Goal: Book appointment/travel/reservation

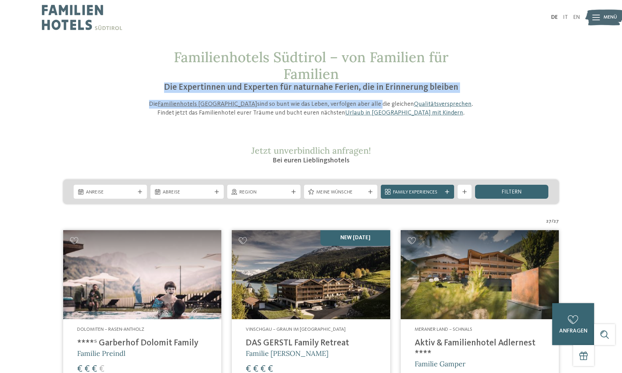
drag, startPoint x: 0, startPoint y: 0, endPoint x: 341, endPoint y: 108, distance: 357.3
click at [341, 108] on div "Familienhotels Südtirol – von Familien für Familien Die Expertinnen und Experte…" at bounding box center [311, 83] width 332 height 68
click at [113, 299] on img at bounding box center [142, 274] width 158 height 89
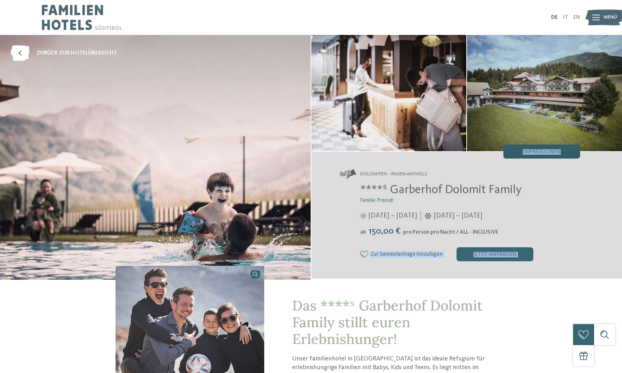
drag, startPoint x: 539, startPoint y: 228, endPoint x: 552, endPoint y: 157, distance: 71.6
click at [552, 157] on div "Dolomiten – Rasen-Antholz ****ˢ Garberhof Dolomit Family Familie Preindl 07.06.…" at bounding box center [466, 214] width 311 height 127
click at [32, 57] on link "zurück zur Hotelübersicht" at bounding box center [63, 53] width 107 height 16
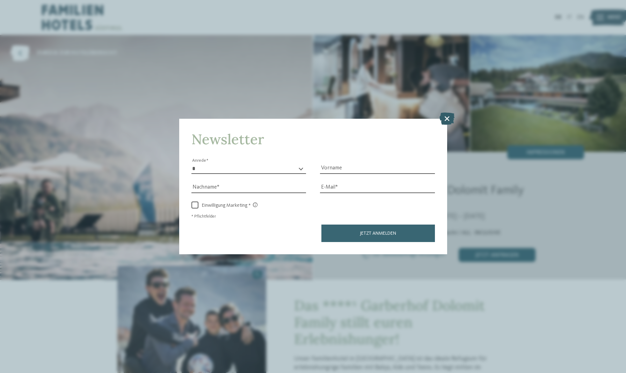
click at [447, 117] on icon at bounding box center [446, 118] width 15 height 12
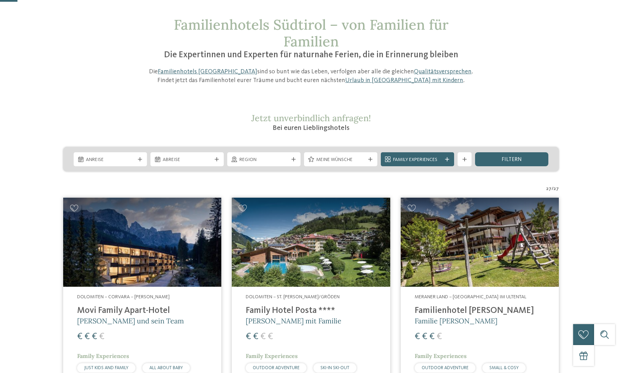
scroll to position [80, 0]
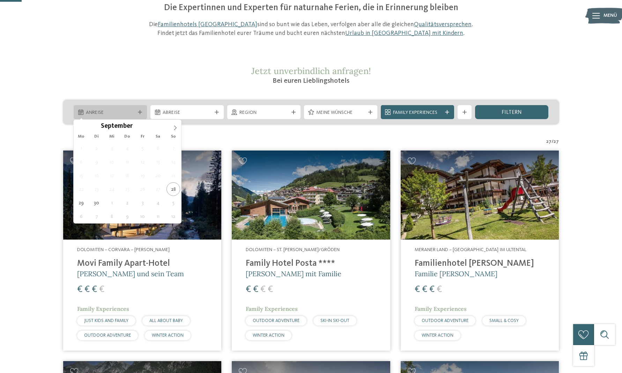
click at [139, 113] on icon at bounding box center [140, 112] width 4 height 4
click at [173, 127] on icon at bounding box center [175, 127] width 5 height 5
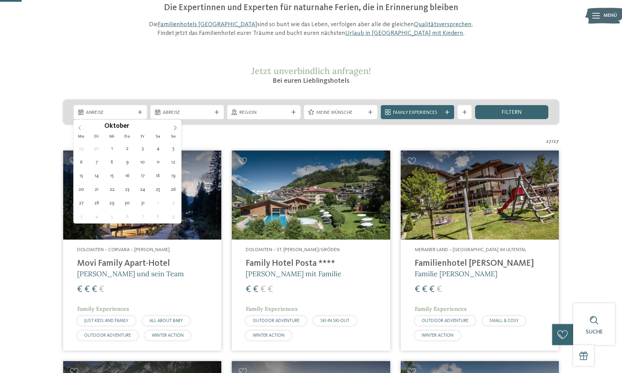
click at [81, 128] on icon at bounding box center [79, 127] width 5 height 5
type div "27.10.2025"
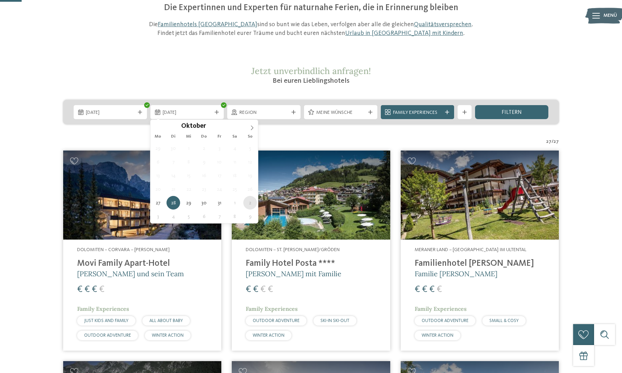
type div "02.11.2025"
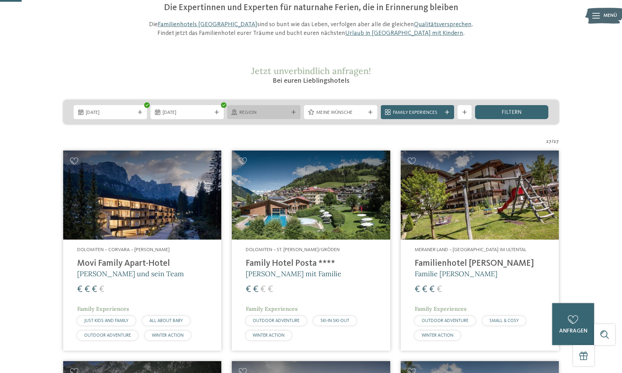
click at [290, 109] on div "Region" at bounding box center [263, 112] width 73 height 14
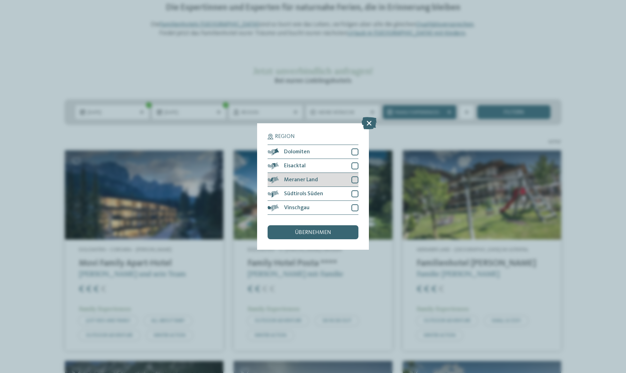
click at [356, 181] on div at bounding box center [354, 179] width 7 height 7
click at [329, 232] on span "übernehmen" at bounding box center [313, 233] width 36 height 6
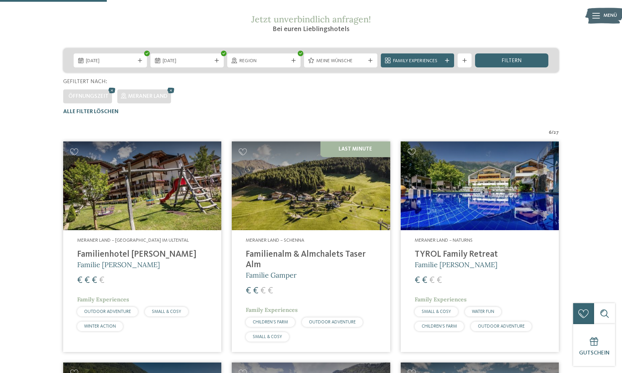
scroll to position [127, 0]
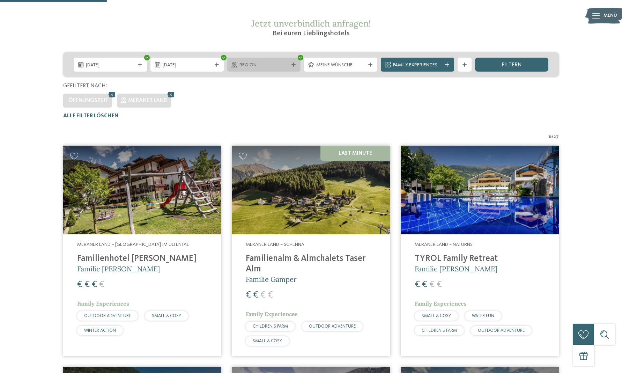
click at [295, 67] on div "Region" at bounding box center [263, 65] width 73 height 14
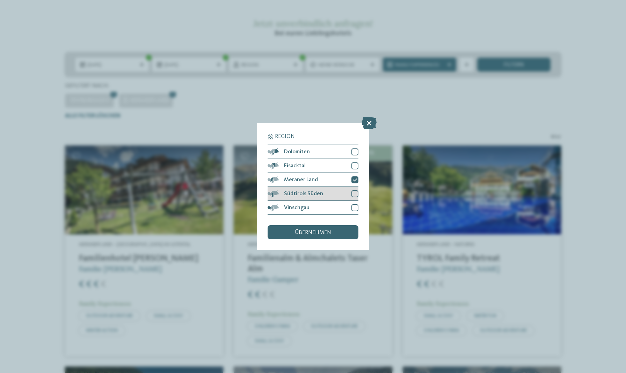
click at [355, 192] on div at bounding box center [354, 193] width 7 height 7
click at [310, 228] on div "übernehmen" at bounding box center [312, 232] width 91 height 14
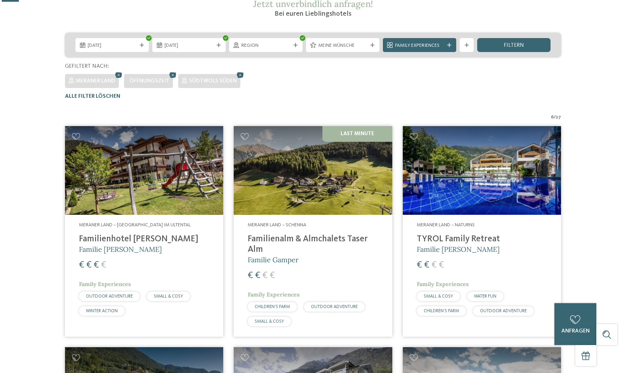
scroll to position [0, 0]
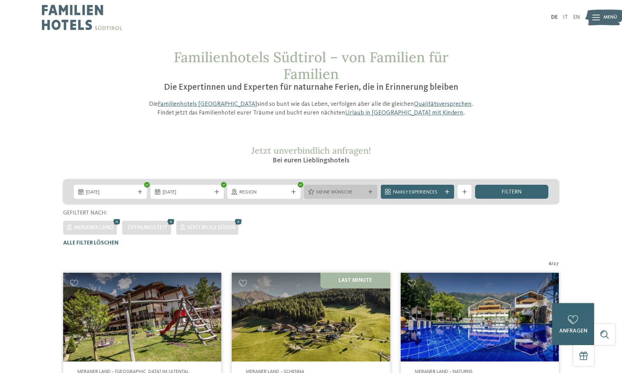
click at [370, 194] on div "Meine Wünsche" at bounding box center [340, 192] width 73 height 14
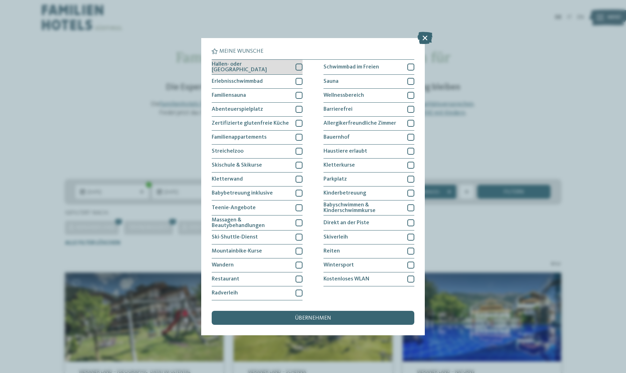
click at [299, 71] on div at bounding box center [298, 67] width 7 height 7
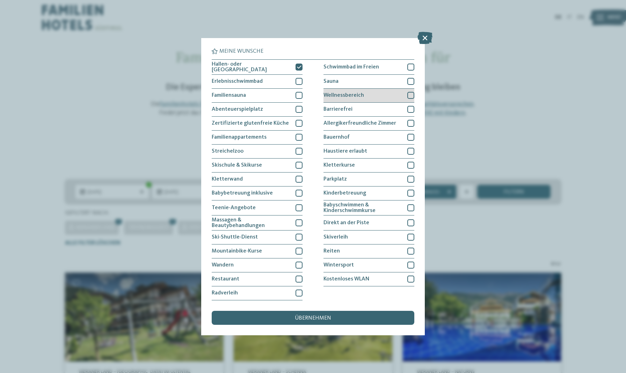
click at [409, 99] on div at bounding box center [410, 95] width 7 height 7
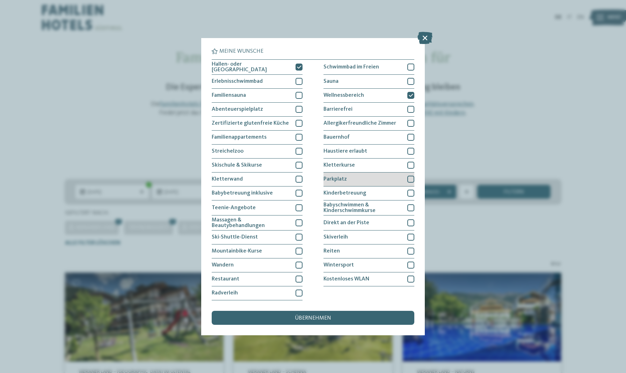
click at [409, 183] on div at bounding box center [410, 179] width 7 height 7
click at [409, 197] on div at bounding box center [410, 193] width 7 height 7
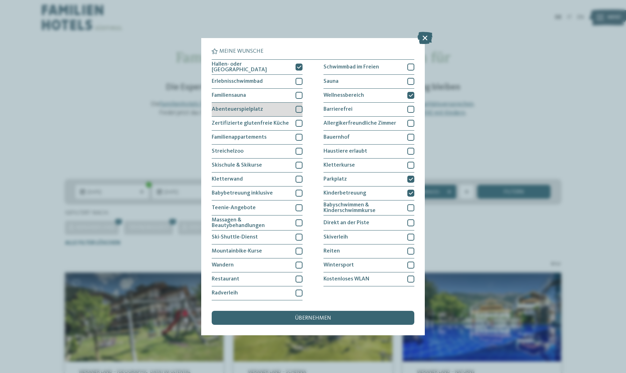
click at [300, 113] on div at bounding box center [298, 109] width 7 height 7
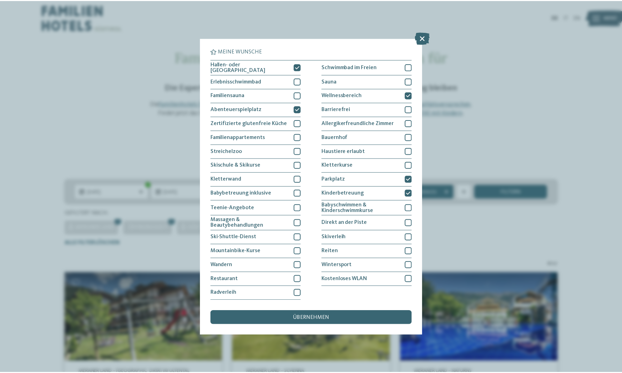
scroll to position [63, 0]
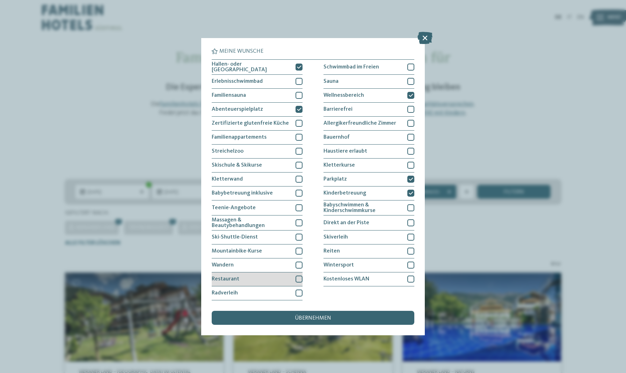
click at [300, 275] on div at bounding box center [298, 278] width 7 height 7
click at [298, 219] on div at bounding box center [298, 222] width 7 height 7
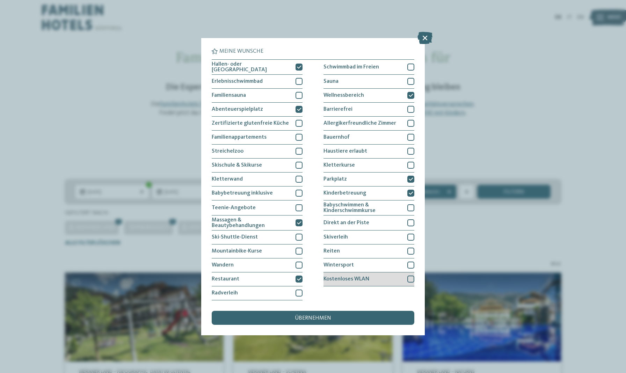
click at [407, 275] on div at bounding box center [410, 278] width 7 height 7
click at [329, 315] on span "übernehmen" at bounding box center [313, 318] width 36 height 6
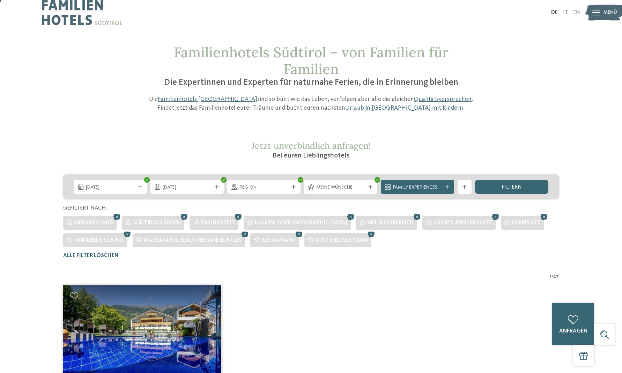
scroll to position [0, 0]
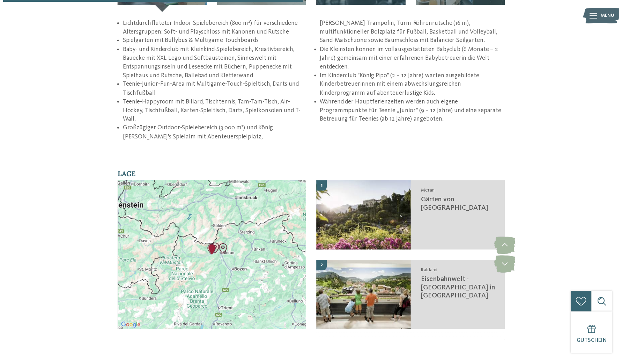
scroll to position [1043, 0]
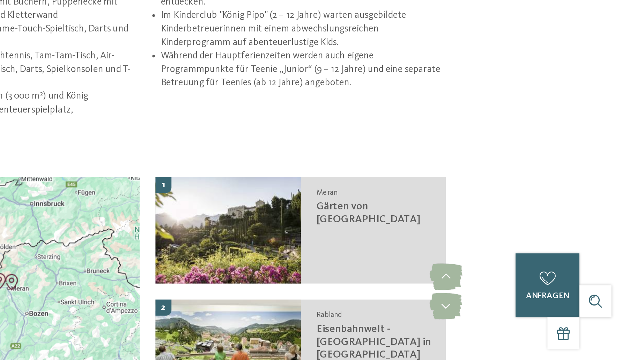
drag, startPoint x: 98, startPoint y: 60, endPoint x: 140, endPoint y: 65, distance: 42.1
click at [140, 65] on div "zurück zur Hotelübersicht TYROL Family Retreat" at bounding box center [311, 116] width 622 height 2248
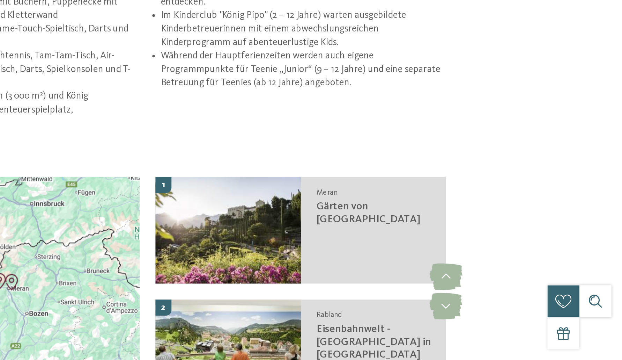
drag, startPoint x: 280, startPoint y: 141, endPoint x: 323, endPoint y: 153, distance: 44.9
click at [325, 228] on section "Lage slide 5 to 6 of 3 3 Naturns Erlebnisbad Naturns" at bounding box center [311, 314] width 475 height 172
drag, startPoint x: 323, startPoint y: 153, endPoint x: 327, endPoint y: 131, distance: 22.6
click at [327, 228] on section "Lage slide 5 to 6 of 3 3 Naturns Erlebnisbad Naturns" at bounding box center [311, 314] width 475 height 172
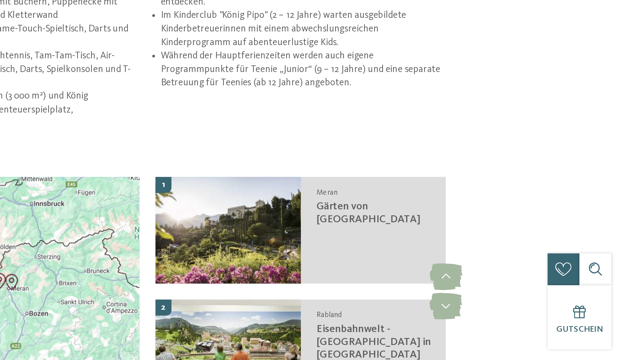
drag, startPoint x: 327, startPoint y: 131, endPoint x: 362, endPoint y: 141, distance: 36.9
click at [362, 141] on div "zurück zur Hotelübersicht TYROL Family Retreat" at bounding box center [311, 116] width 622 height 2248
drag, startPoint x: 345, startPoint y: 130, endPoint x: 371, endPoint y: 124, distance: 26.9
click at [371, 124] on div "zurück zur Hotelübersicht TYROL Family Retreat" at bounding box center [311, 116] width 622 height 2248
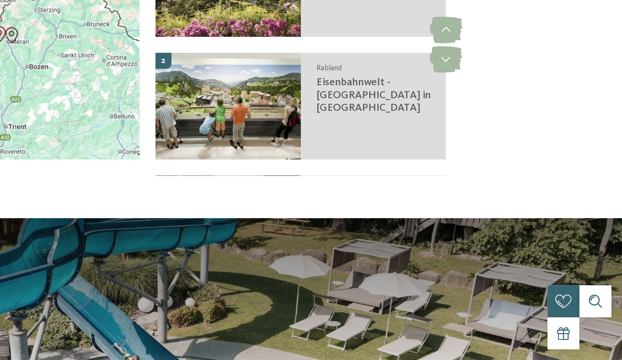
scroll to position [1270, 0]
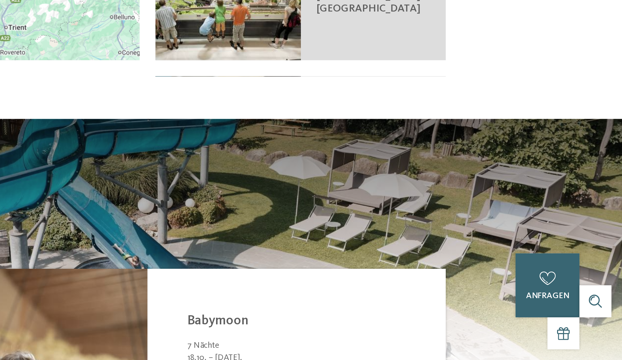
click at [337, 346] on div "7 Nächte" at bounding box center [417, 350] width 161 height 8
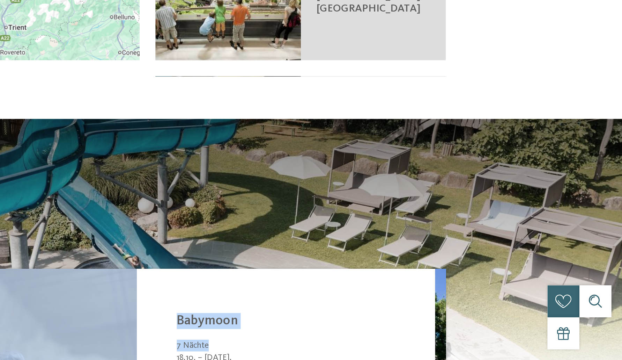
drag, startPoint x: 216, startPoint y: 200, endPoint x: 351, endPoint y: 212, distance: 135.2
click at [351, 212] on section "Topangebote slide 2 of 7 7 Nächte ab" at bounding box center [311, 326] width 622 height 248
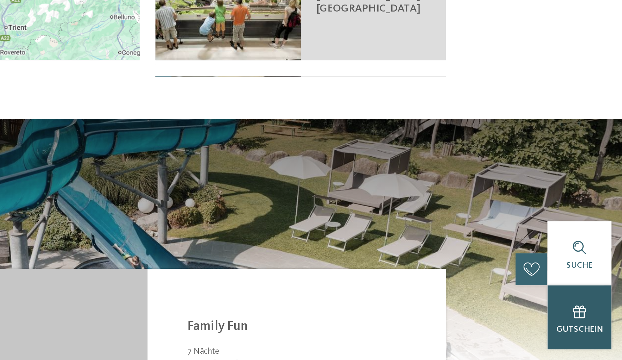
drag, startPoint x: 16, startPoint y: 175, endPoint x: 368, endPoint y: 214, distance: 354.0
click at [365, 213] on div "DE IT EN ab" at bounding box center [311, 67] width 622 height 2675
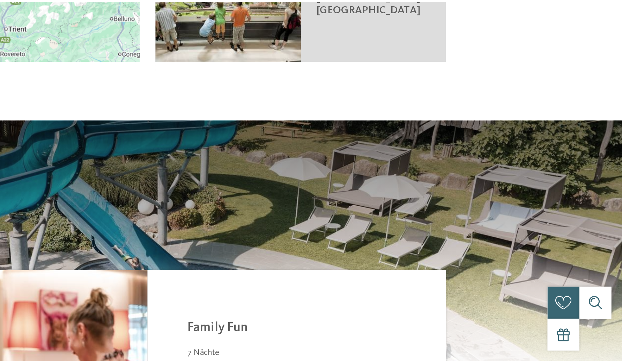
scroll to position [1391, 0]
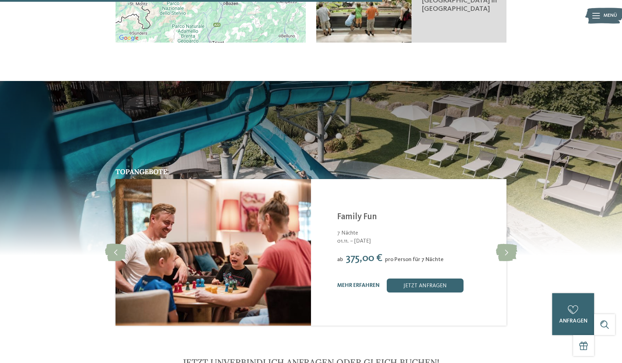
drag, startPoint x: 281, startPoint y: 13, endPoint x: 274, endPoint y: 32, distance: 20.4
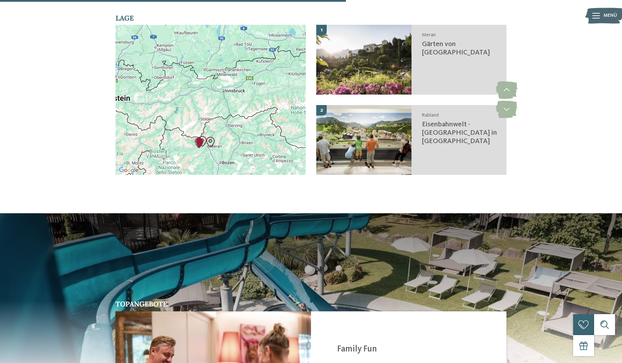
drag, startPoint x: 208, startPoint y: 83, endPoint x: 206, endPoint y: 110, distance: 26.6
click at [207, 130] on div "Um von einem Element zum anderen zu gelangen, drückst du die Pfeiltasten entspr…" at bounding box center [302, 130] width 190 height 0
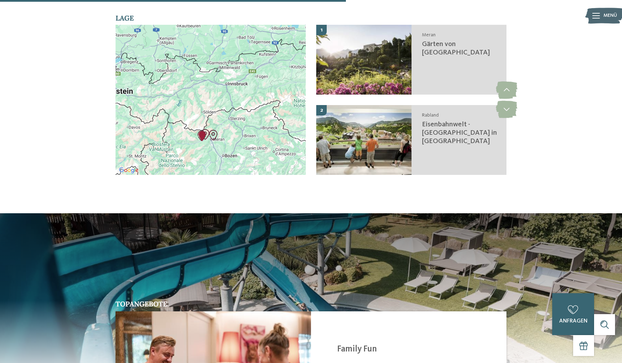
click at [222, 84] on div at bounding box center [211, 100] width 190 height 150
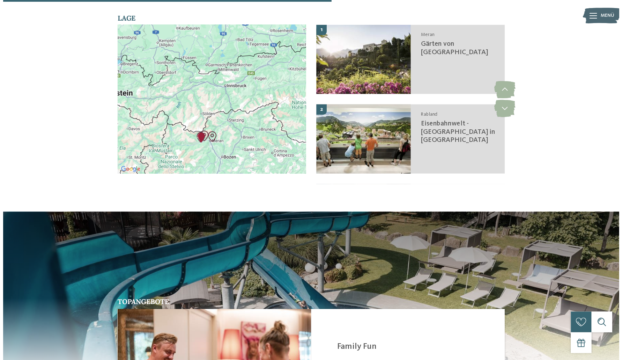
scroll to position [1130, 0]
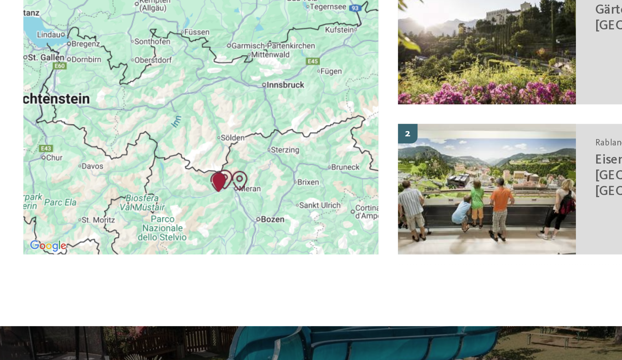
drag, startPoint x: 119, startPoint y: 45, endPoint x: 138, endPoint y: 44, distance: 19.6
click at [138, 153] on div at bounding box center [211, 228] width 190 height 150
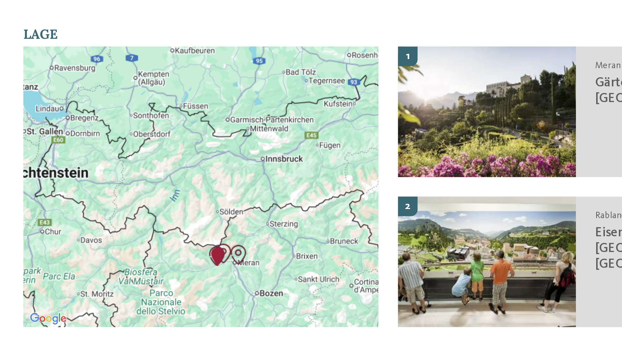
drag, startPoint x: 203, startPoint y: 109, endPoint x: 200, endPoint y: 115, distance: 7.2
click at [200, 153] on div "slide 5 to 6 of 3 3 Naturns Erlebnisbad Naturns 1 Meran 2 Rabland 3 1 2 3" at bounding box center [311, 233] width 391 height 161
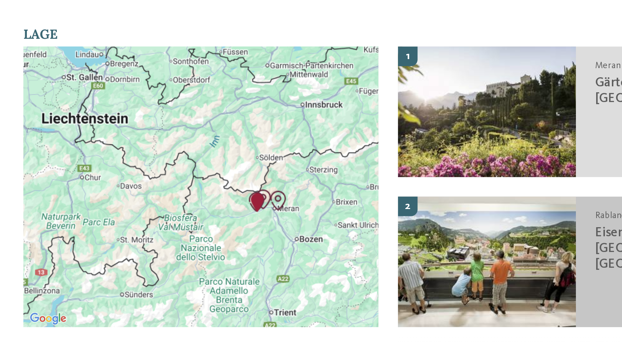
drag, startPoint x: 200, startPoint y: 115, endPoint x: 221, endPoint y: 87, distance: 34.9
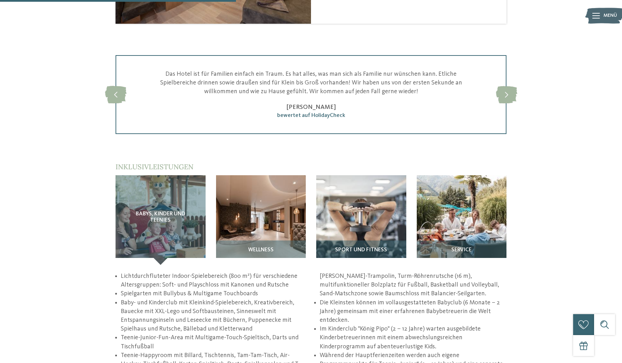
scroll to position [838, 0]
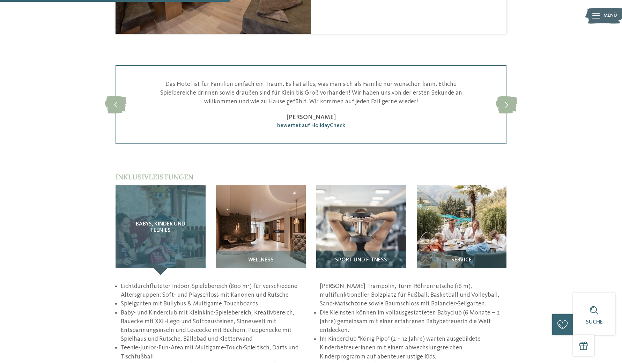
click at [178, 200] on div "Babys, Kinder und Teenies" at bounding box center [161, 230] width 90 height 90
click at [161, 224] on div "Babys, Kinder und Teenies" at bounding box center [161, 230] width 90 height 90
click at [160, 224] on div "Babys, Kinder und Teenies" at bounding box center [161, 230] width 90 height 90
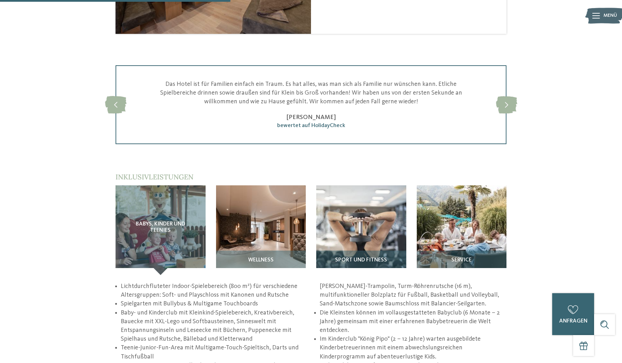
click at [597, 15] on icon at bounding box center [596, 16] width 8 height 6
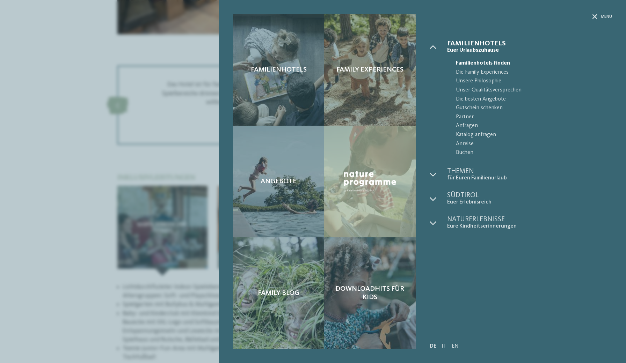
click at [171, 195] on div "Familienhotels Family Experiences Angebote" at bounding box center [313, 181] width 626 height 363
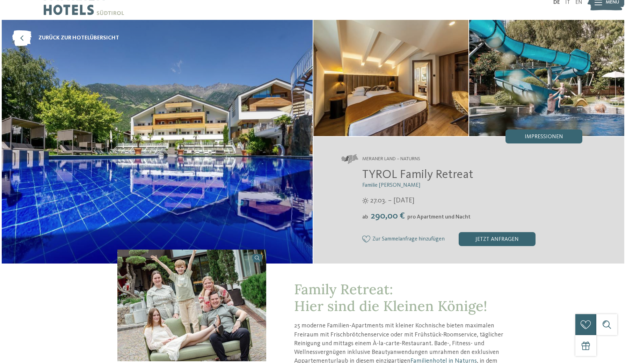
scroll to position [0, 0]
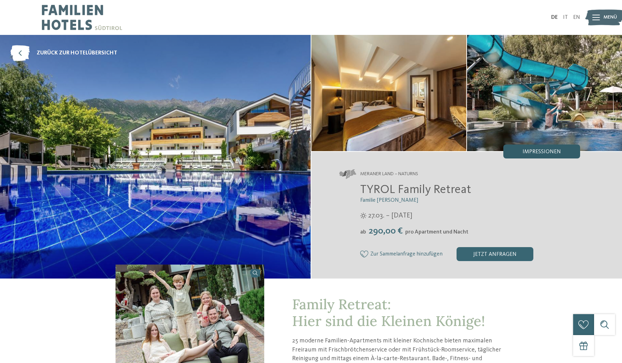
click at [531, 155] on span "Impressionen" at bounding box center [542, 152] width 38 height 6
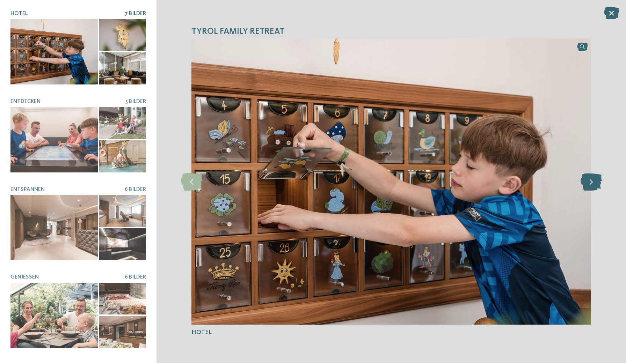
click at [589, 182] on icon at bounding box center [590, 181] width 21 height 17
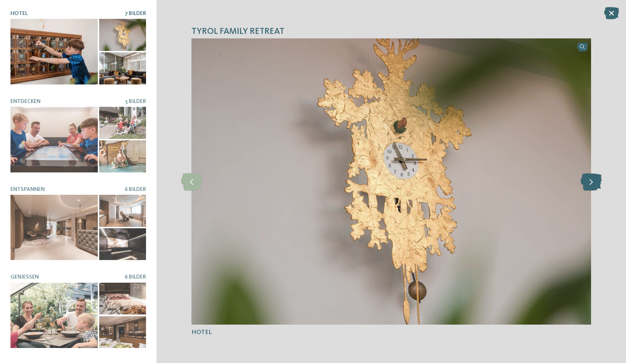
click at [589, 182] on icon at bounding box center [590, 181] width 21 height 17
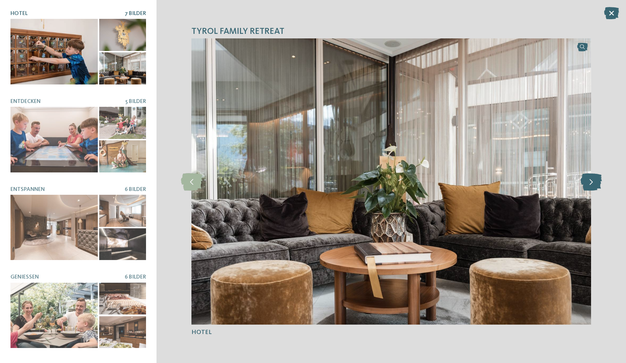
click at [589, 182] on icon at bounding box center [590, 181] width 21 height 17
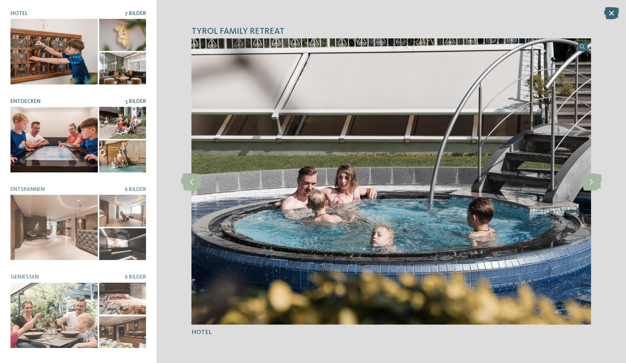
click at [93, 155] on div at bounding box center [53, 140] width 87 height 66
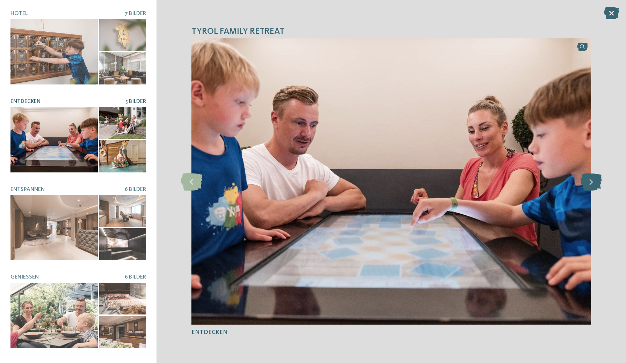
click at [591, 182] on icon at bounding box center [590, 181] width 21 height 17
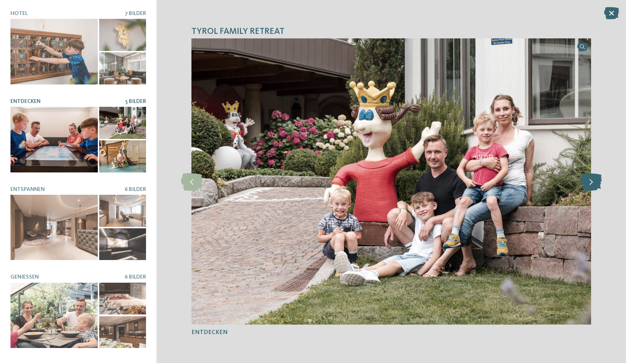
click at [591, 182] on icon at bounding box center [590, 181] width 21 height 17
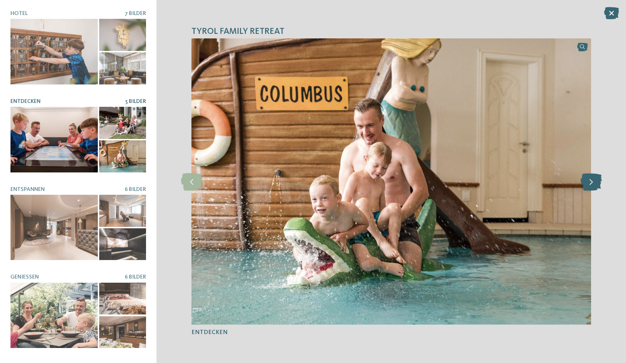
click at [591, 182] on icon at bounding box center [590, 181] width 21 height 17
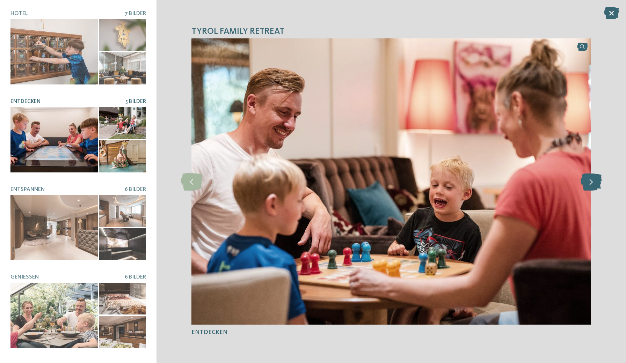
click at [591, 182] on icon at bounding box center [590, 181] width 21 height 17
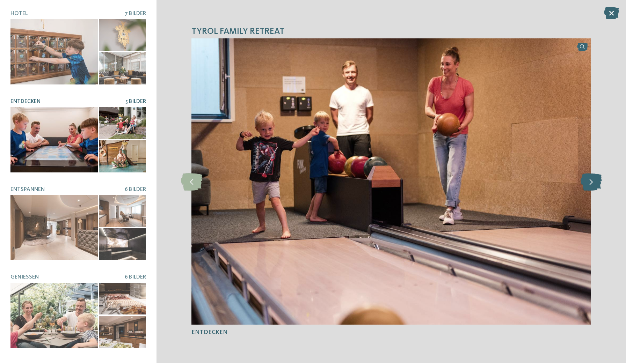
click at [591, 182] on icon at bounding box center [590, 181] width 21 height 17
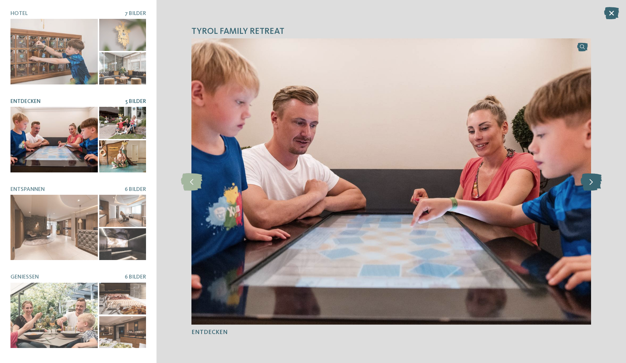
click at [591, 182] on icon at bounding box center [590, 181] width 21 height 17
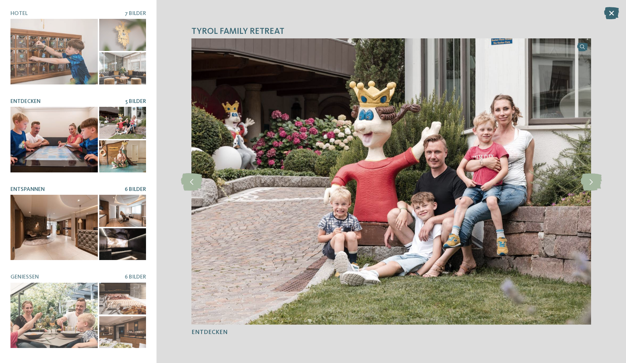
click at [140, 245] on div at bounding box center [122, 244] width 47 height 32
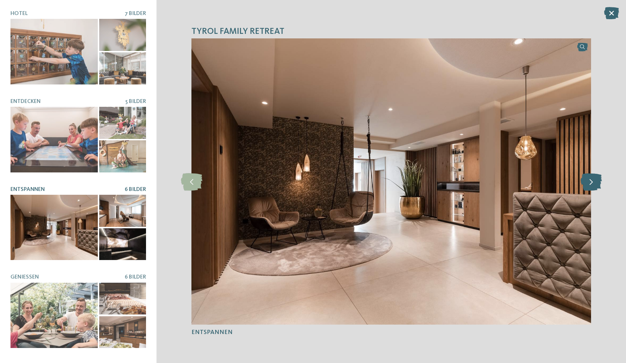
click at [592, 182] on icon at bounding box center [590, 181] width 21 height 17
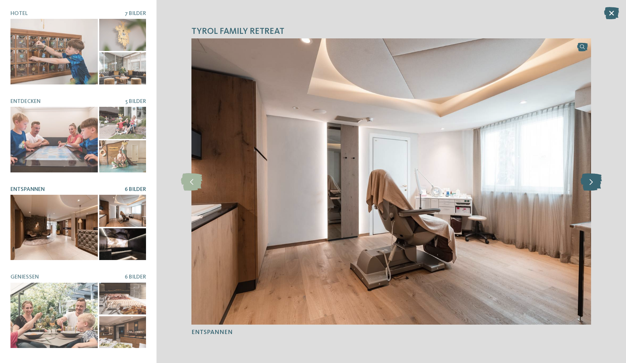
click at [592, 182] on icon at bounding box center [590, 181] width 21 height 17
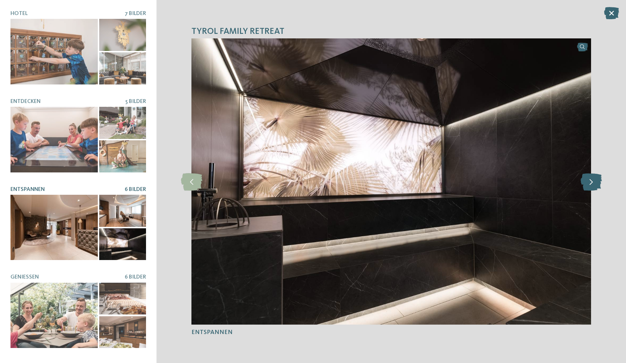
click at [592, 182] on icon at bounding box center [590, 181] width 21 height 17
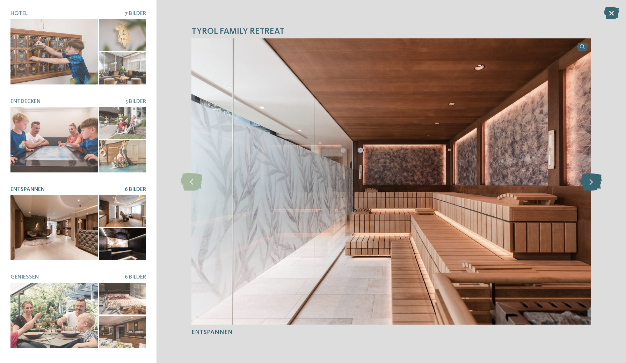
click at [592, 182] on icon at bounding box center [590, 181] width 21 height 17
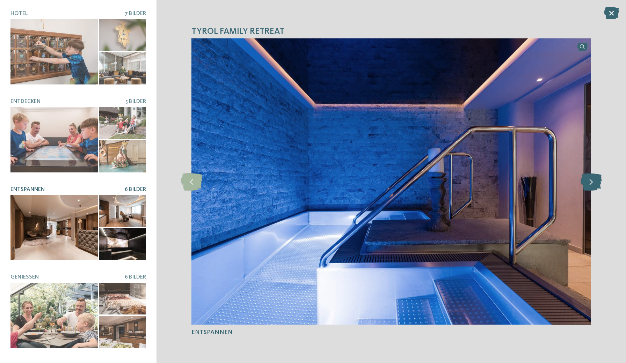
click at [592, 182] on icon at bounding box center [590, 181] width 21 height 17
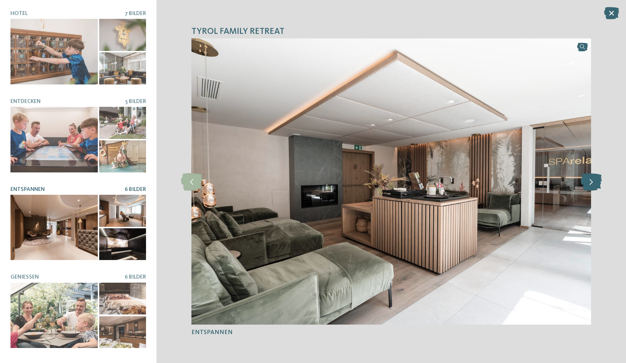
click at [592, 182] on icon at bounding box center [590, 181] width 21 height 17
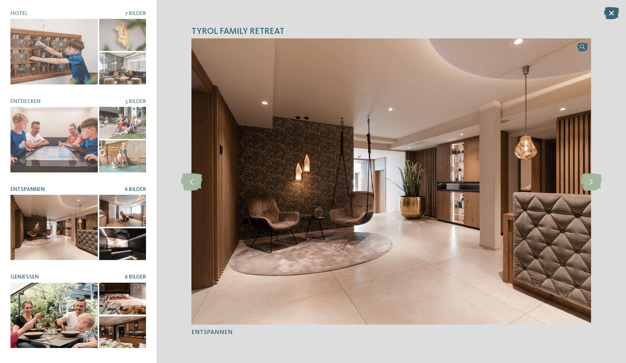
click at [84, 308] on div at bounding box center [53, 316] width 87 height 66
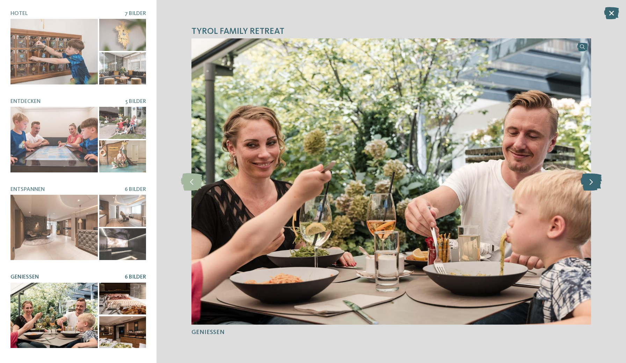
click at [593, 178] on icon at bounding box center [590, 181] width 21 height 17
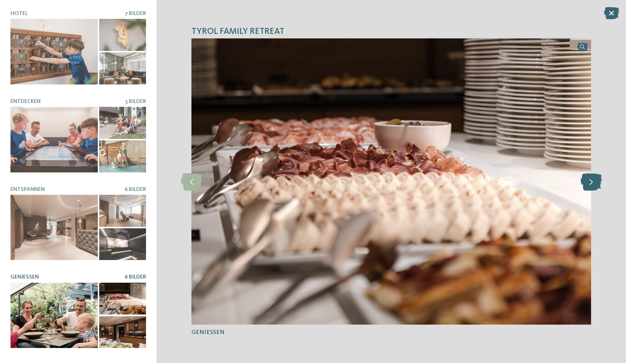
click at [593, 178] on icon at bounding box center [590, 181] width 21 height 17
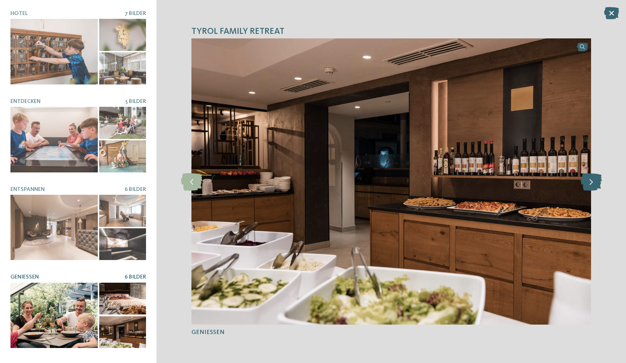
click at [593, 178] on icon at bounding box center [590, 181] width 21 height 17
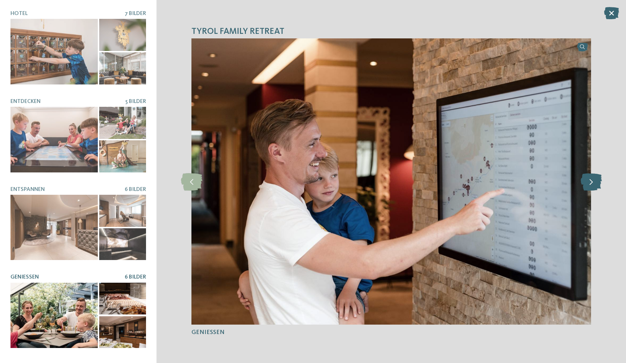
click at [593, 178] on icon at bounding box center [590, 181] width 21 height 17
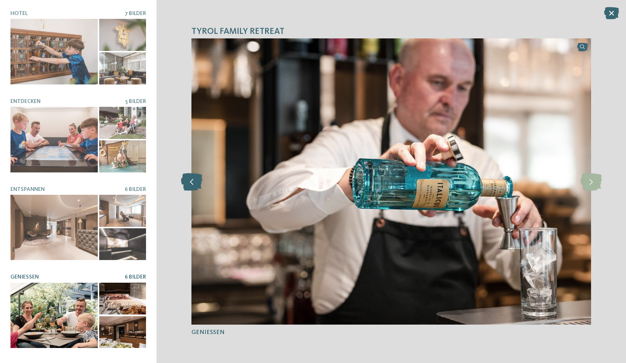
click at [190, 178] on icon at bounding box center [191, 181] width 21 height 17
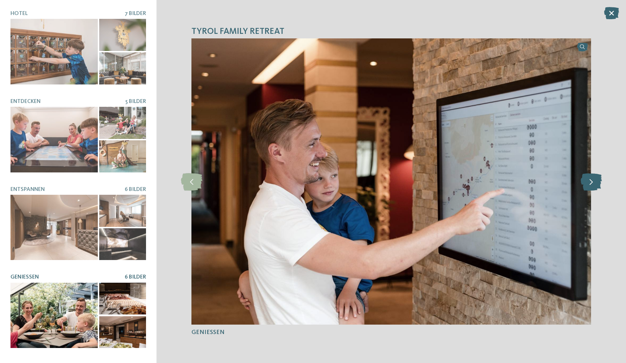
click at [590, 178] on icon at bounding box center [590, 181] width 21 height 17
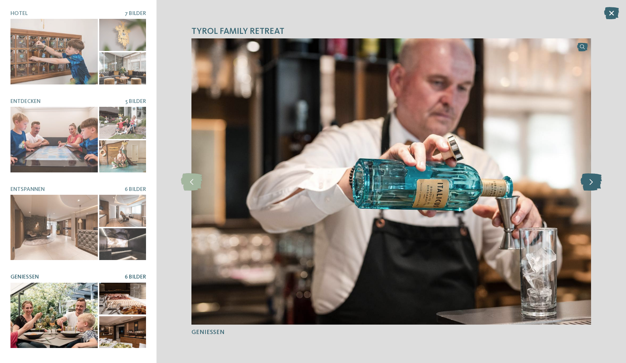
click at [590, 178] on icon at bounding box center [590, 181] width 21 height 17
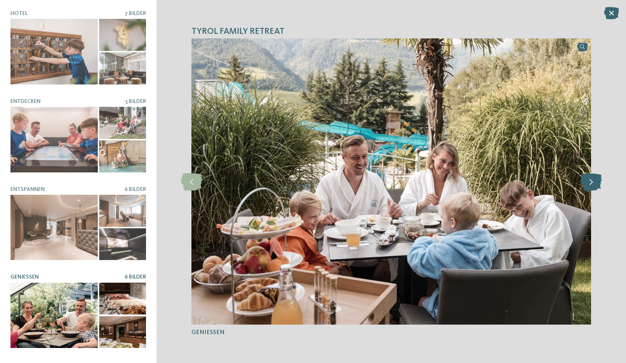
click at [590, 178] on icon at bounding box center [590, 181] width 21 height 17
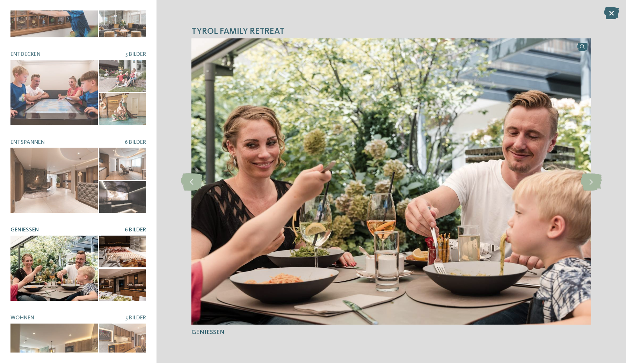
scroll to position [79, 0]
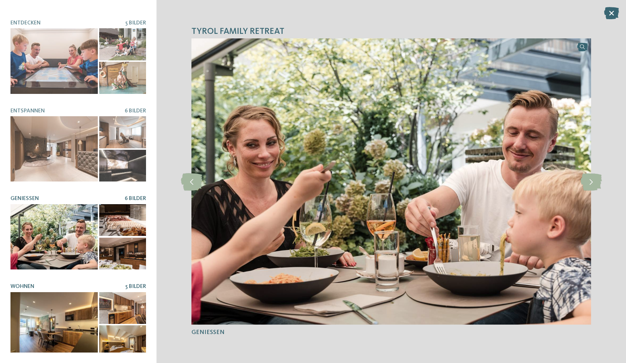
click at [49, 306] on div at bounding box center [53, 325] width 87 height 66
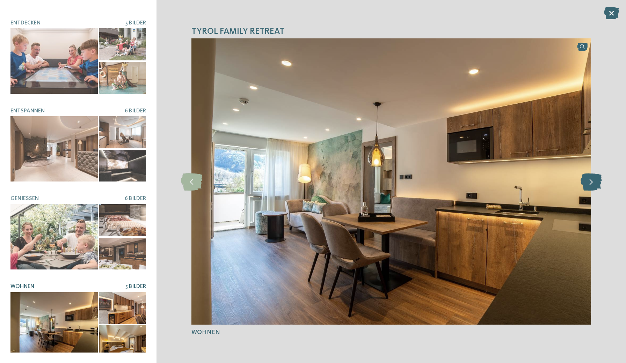
click at [588, 178] on icon at bounding box center [590, 181] width 21 height 17
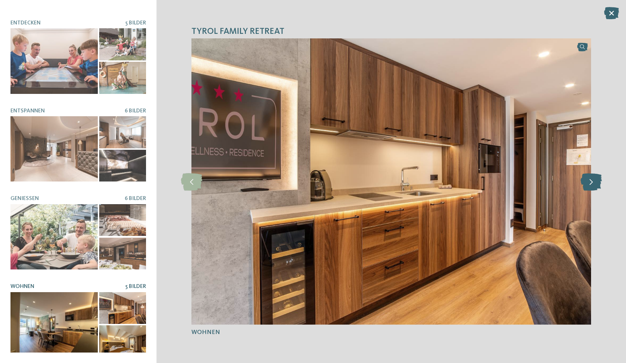
click at [588, 178] on icon at bounding box center [590, 181] width 21 height 17
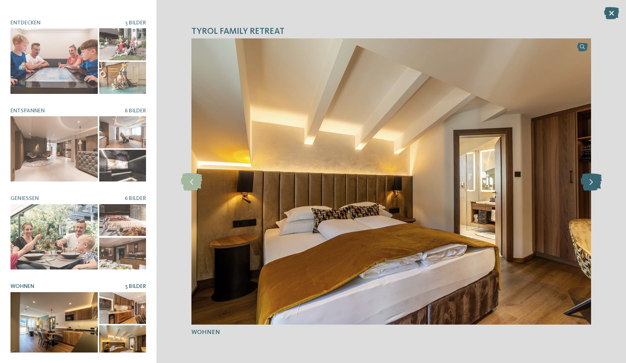
click at [588, 178] on icon at bounding box center [590, 181] width 21 height 17
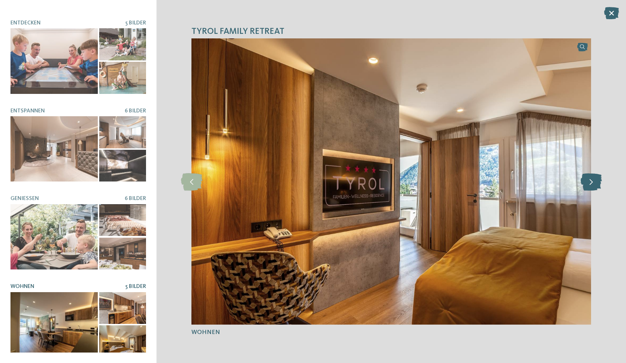
click at [588, 178] on icon at bounding box center [590, 181] width 21 height 17
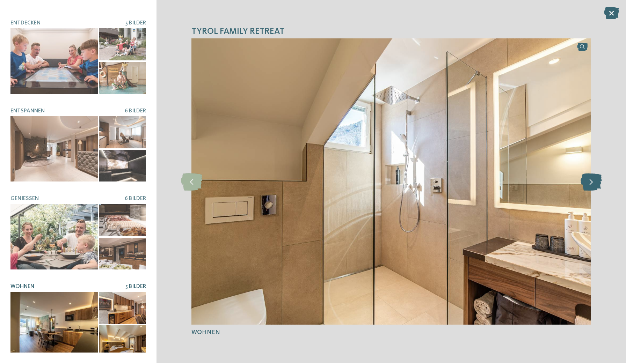
click at [588, 178] on icon at bounding box center [590, 181] width 21 height 17
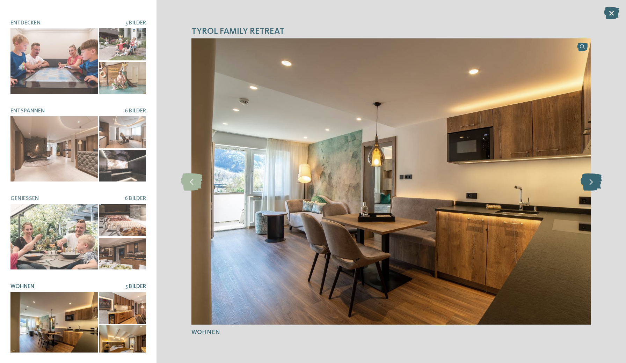
click at [588, 178] on icon at bounding box center [590, 181] width 21 height 17
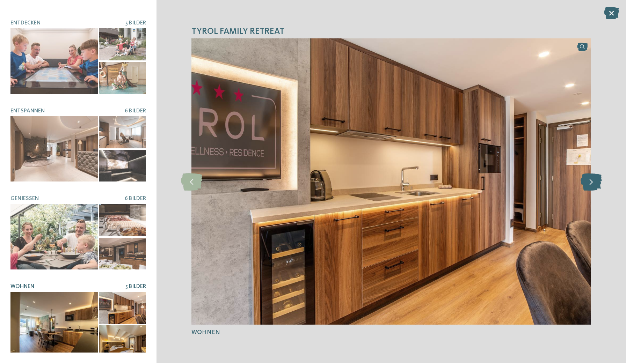
click at [588, 178] on icon at bounding box center [590, 181] width 21 height 17
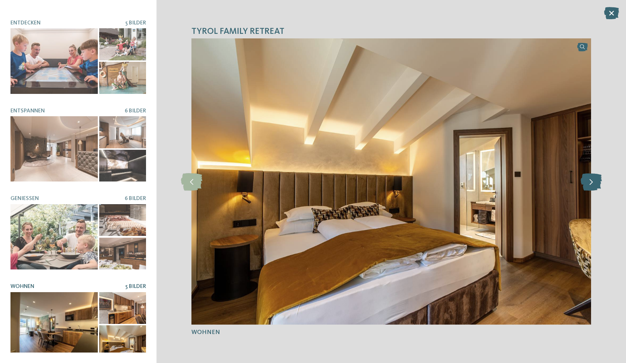
click at [588, 178] on icon at bounding box center [590, 181] width 21 height 17
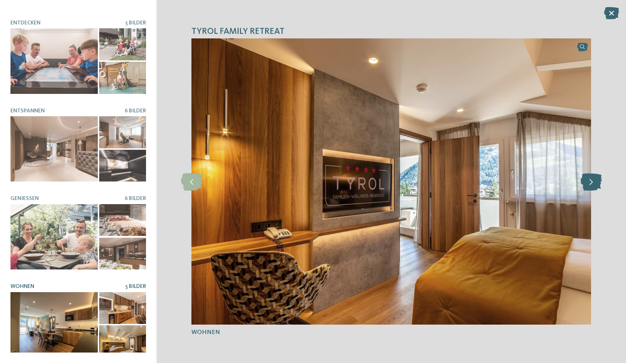
click at [588, 178] on icon at bounding box center [590, 181] width 21 height 17
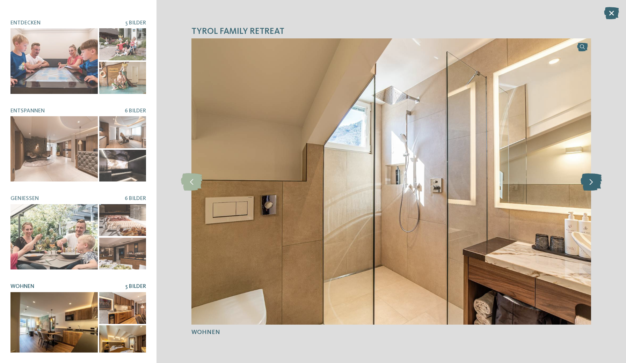
click at [588, 178] on icon at bounding box center [590, 181] width 21 height 17
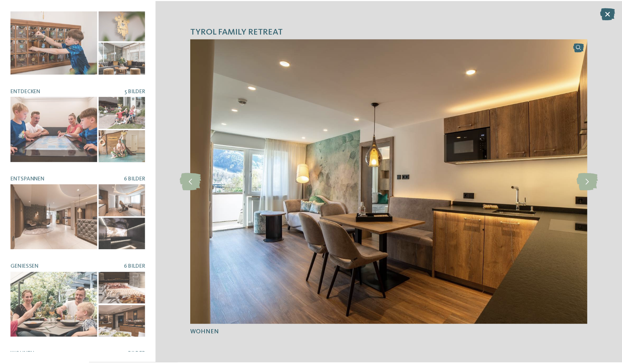
scroll to position [0, 0]
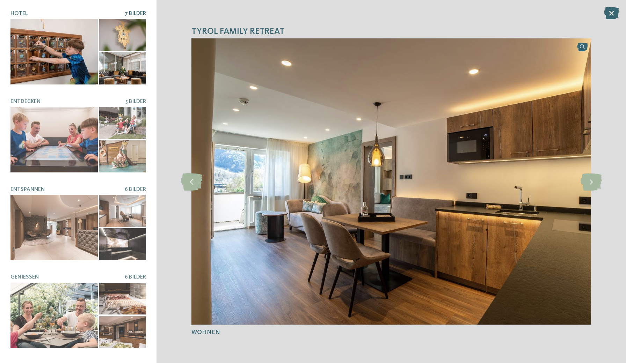
click at [117, 65] on div at bounding box center [122, 68] width 47 height 32
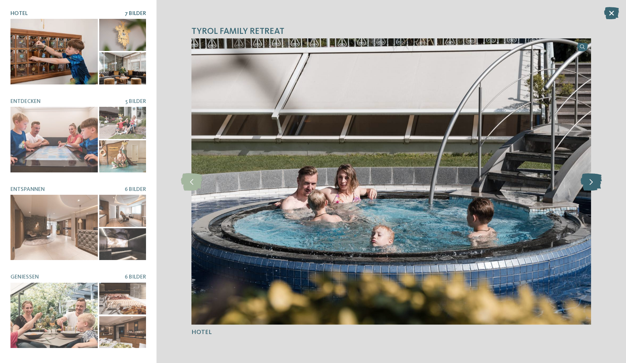
click at [592, 180] on icon at bounding box center [590, 181] width 21 height 17
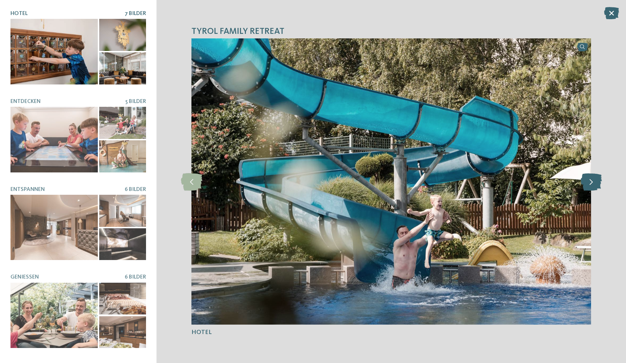
click at [592, 180] on icon at bounding box center [590, 181] width 21 height 17
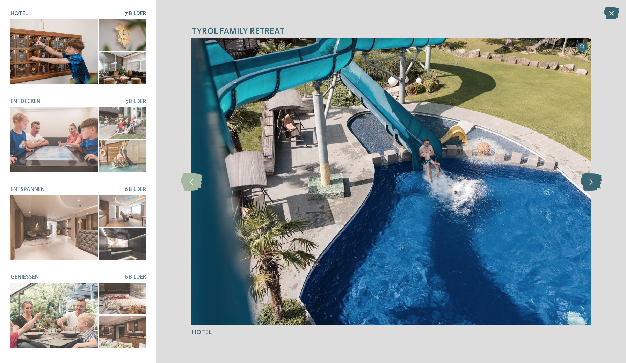
click at [592, 180] on icon at bounding box center [590, 181] width 21 height 17
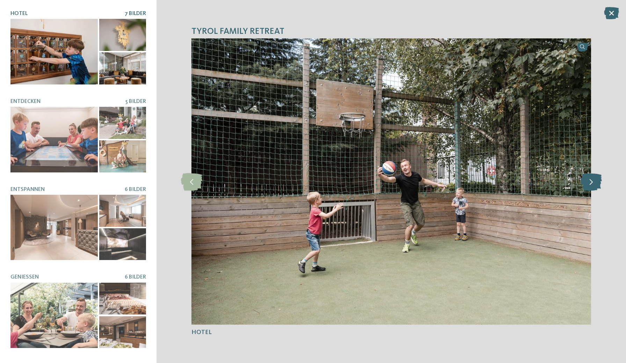
click at [592, 180] on icon at bounding box center [590, 181] width 21 height 17
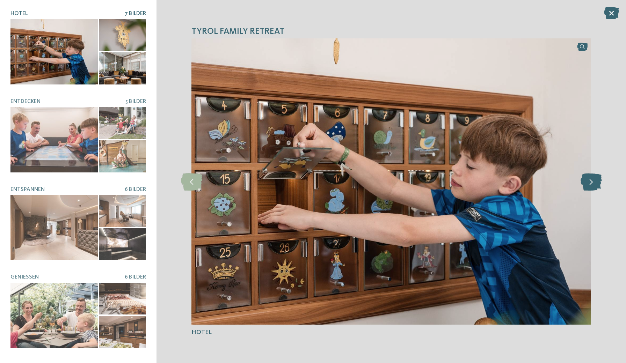
click at [592, 180] on icon at bounding box center [590, 181] width 21 height 17
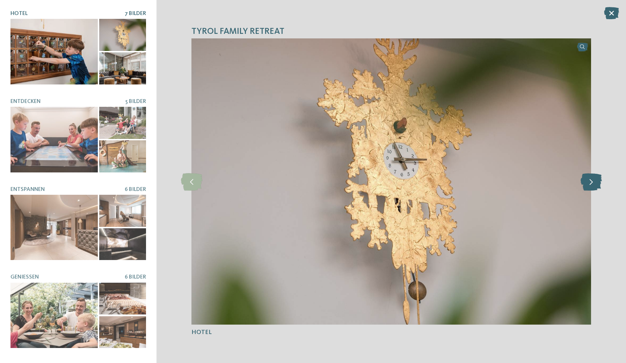
click at [592, 180] on icon at bounding box center [590, 181] width 21 height 17
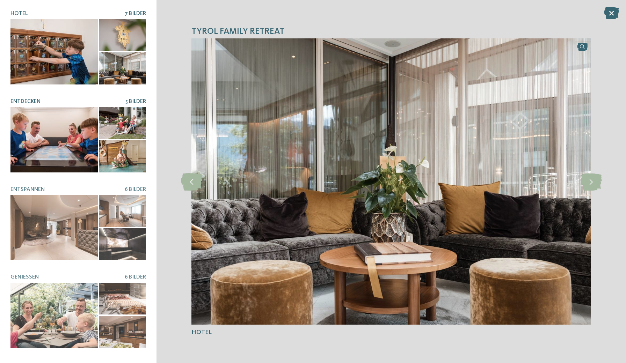
click at [132, 151] on div at bounding box center [122, 156] width 47 height 32
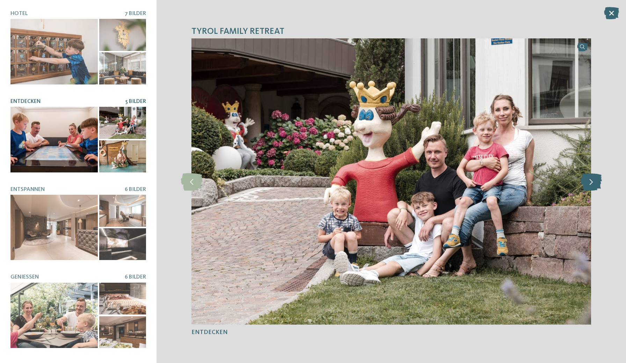
click at [590, 185] on icon at bounding box center [590, 181] width 21 height 17
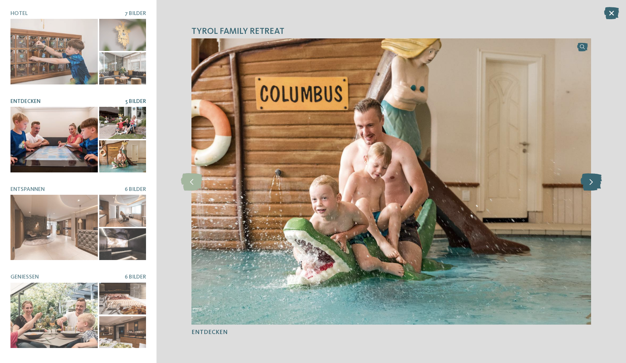
click at [590, 185] on icon at bounding box center [590, 181] width 21 height 17
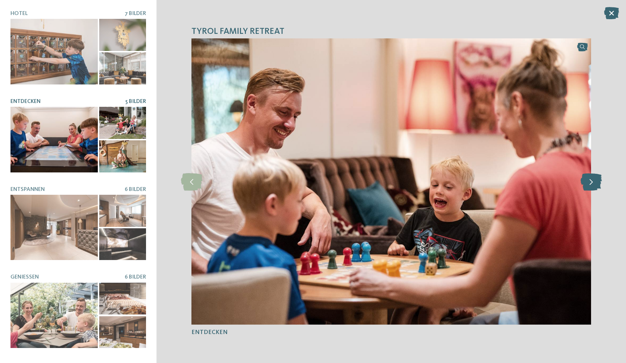
click at [590, 185] on icon at bounding box center [590, 181] width 21 height 17
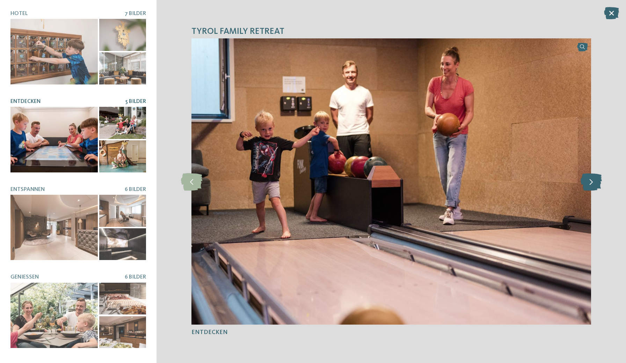
click at [590, 185] on icon at bounding box center [590, 181] width 21 height 17
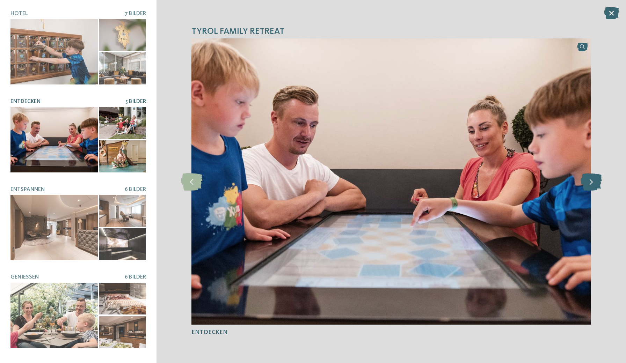
click at [590, 185] on icon at bounding box center [590, 181] width 21 height 17
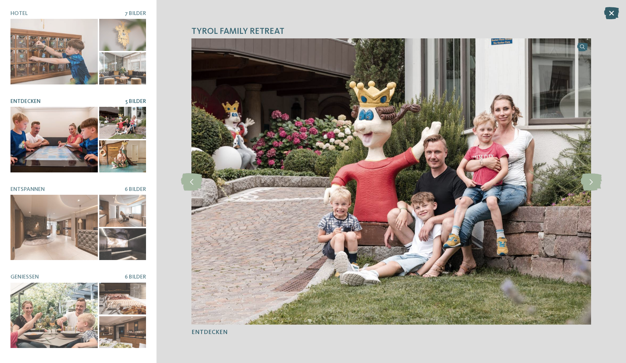
click at [612, 9] on icon at bounding box center [611, 13] width 15 height 12
